Goal: Entertainment & Leisure: Browse casually

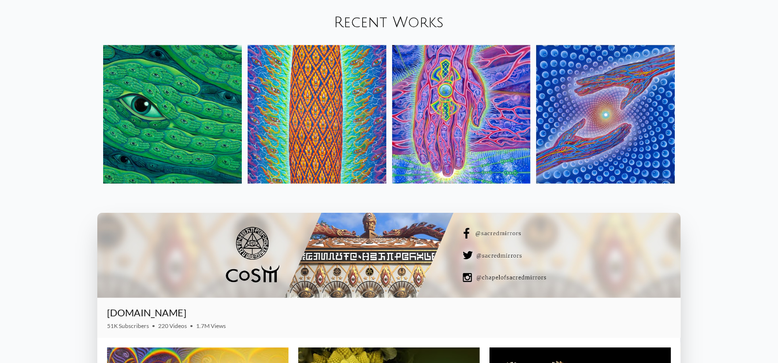
scroll to position [1232, 0]
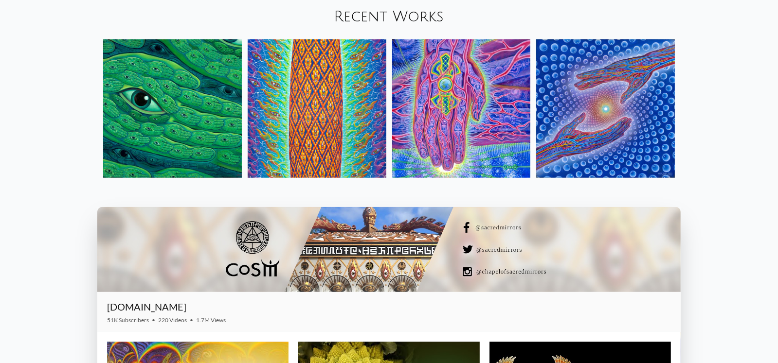
click at [208, 123] on img at bounding box center [172, 108] width 139 height 139
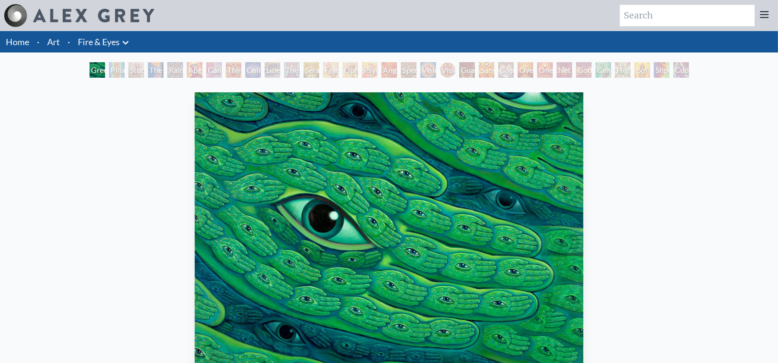
click at [133, 164] on div "Green Hand 2023, acrylic on linen, 40 x 30 in. Visit the CoSM Shop" at bounding box center [389, 295] width 762 height 412
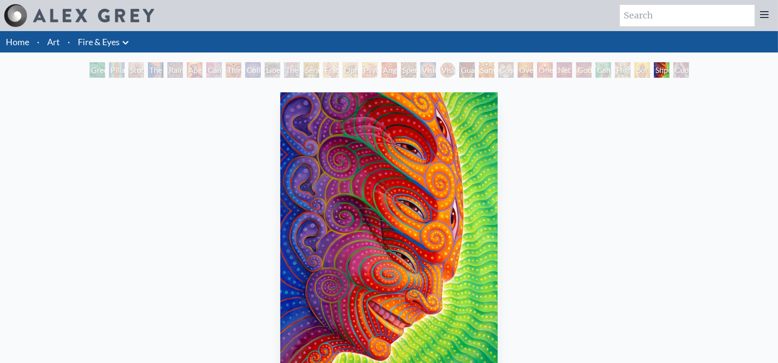
click at [304, 73] on div "Seraphic Transport Docking on the Third Eye" at bounding box center [312, 70] width 16 height 16
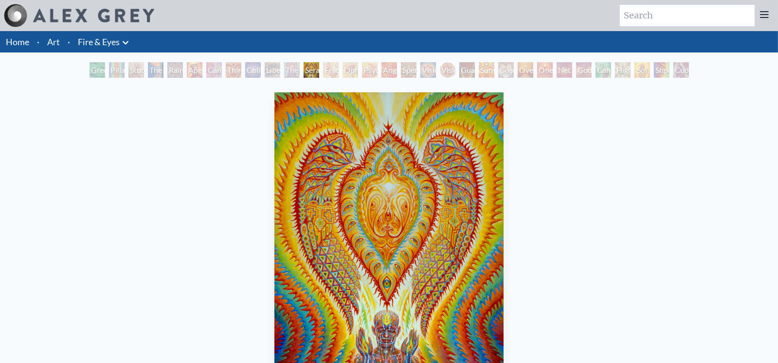
click at [226, 67] on div "Third Eye Tears of Joy" at bounding box center [234, 70] width 16 height 16
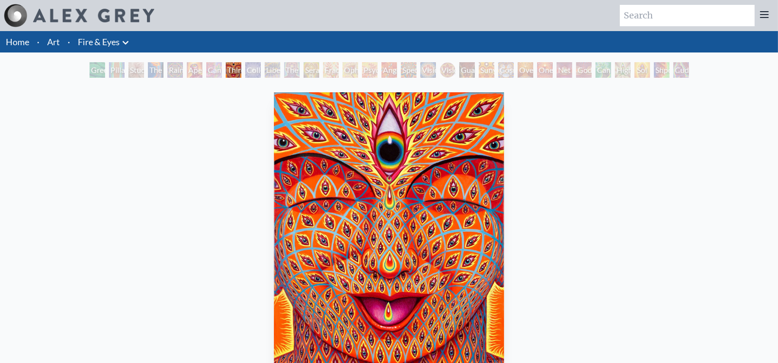
click at [187, 63] on div "Aperture" at bounding box center [195, 70] width 16 height 16
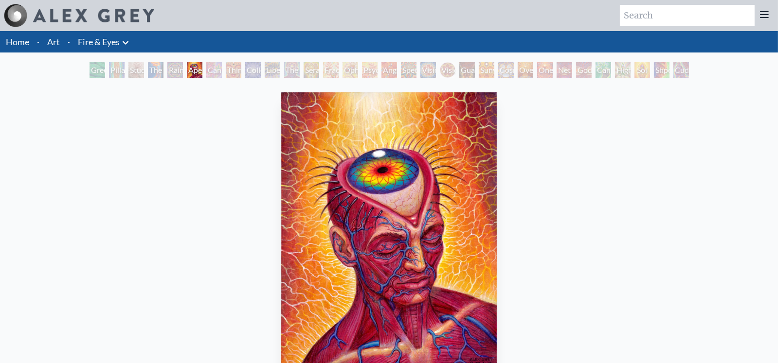
click at [152, 55] on div "Home · Art · Fire & Eyes Anatomical Drawings" at bounding box center [389, 270] width 778 height 478
click at [126, 54] on div "Home · Art · Fire & Eyes Anatomical Drawings" at bounding box center [389, 270] width 778 height 478
click at [121, 66] on div "Pillar of Awareness" at bounding box center [117, 70] width 16 height 16
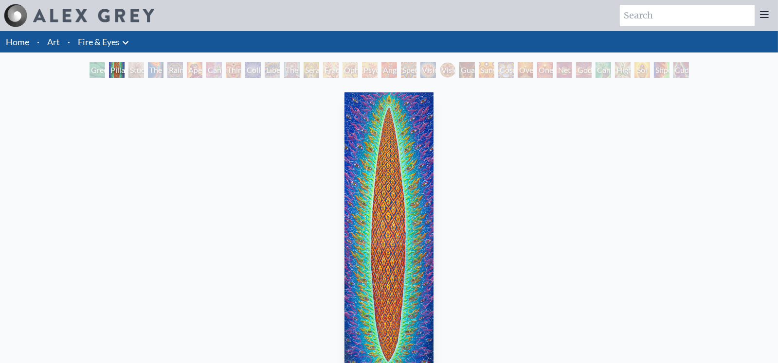
click at [148, 69] on div "The Torch" at bounding box center [156, 70] width 16 height 16
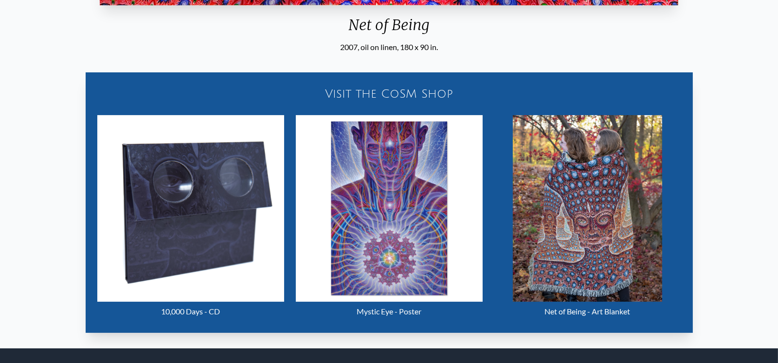
scroll to position [476, 0]
